Goal: Book appointment/travel/reservation

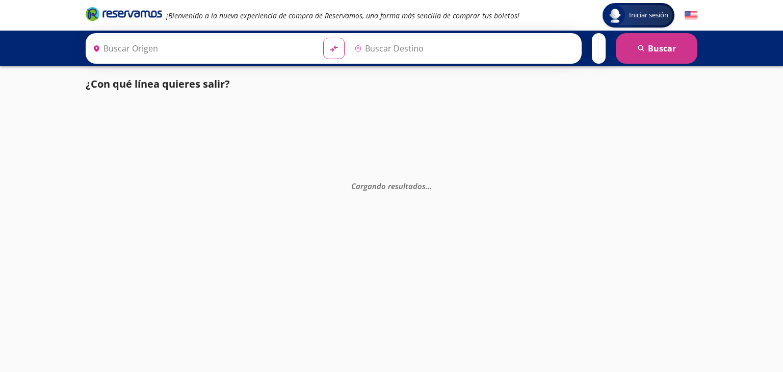
type input "[GEOGRAPHIC_DATA][PERSON_NAME], [GEOGRAPHIC_DATA]"
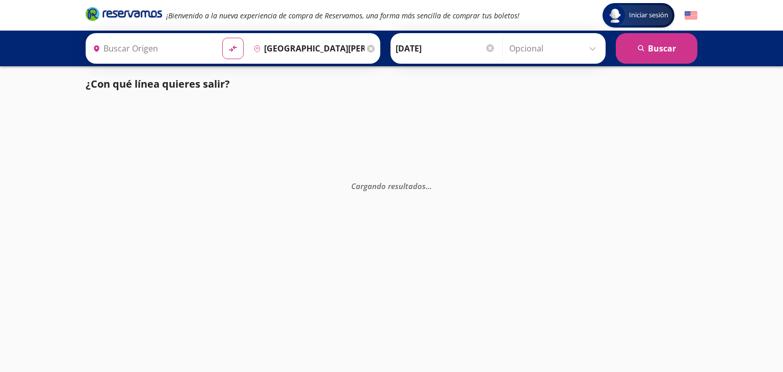
type input "[GEOGRAPHIC_DATA], [GEOGRAPHIC_DATA]"
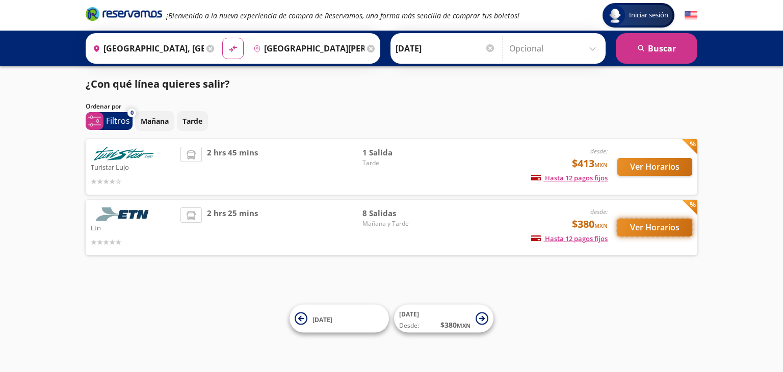
click at [660, 230] on button "Ver Horarios" at bounding box center [655, 228] width 75 height 18
click at [647, 167] on button "Ver Horarios" at bounding box center [655, 167] width 75 height 18
